Goal: Task Accomplishment & Management: Manage account settings

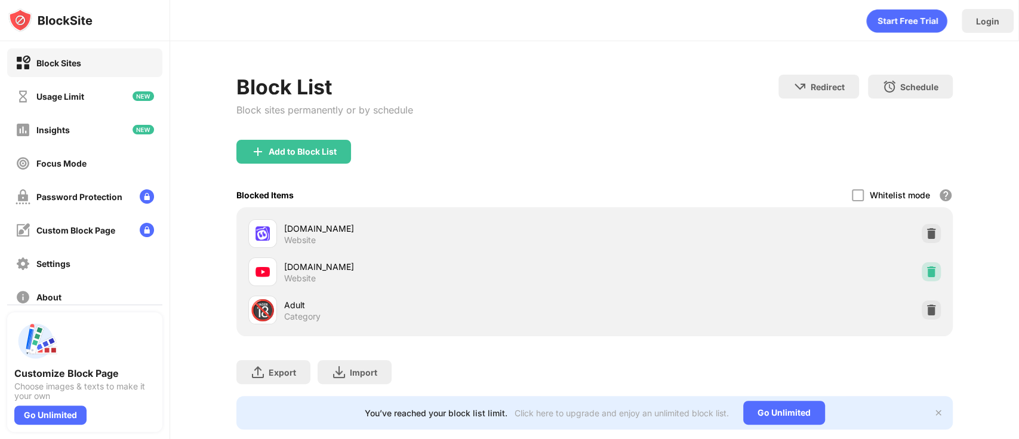
click at [925, 275] on img at bounding box center [931, 272] width 12 height 12
